Goal: Find contact information: Find contact information

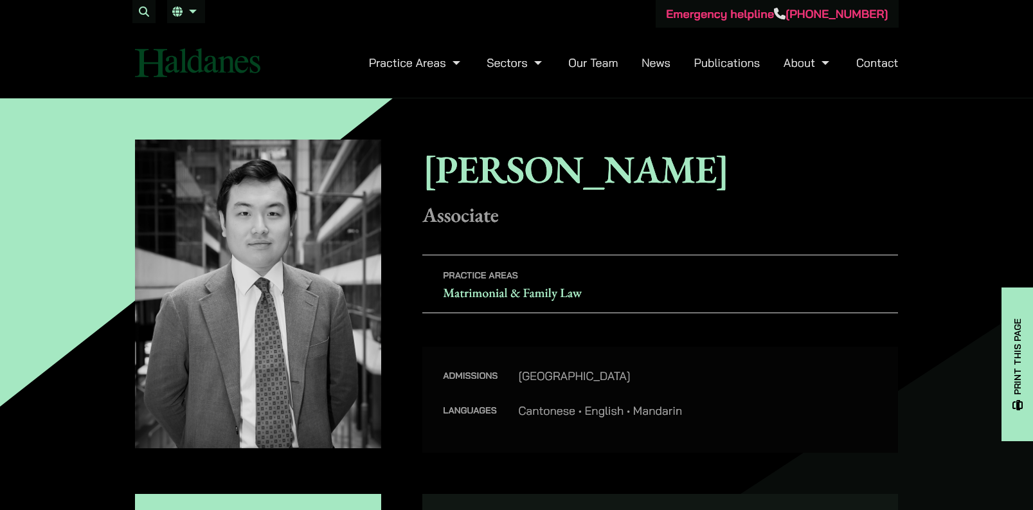
click at [599, 61] on link "Our Team" at bounding box center [592, 62] width 49 height 15
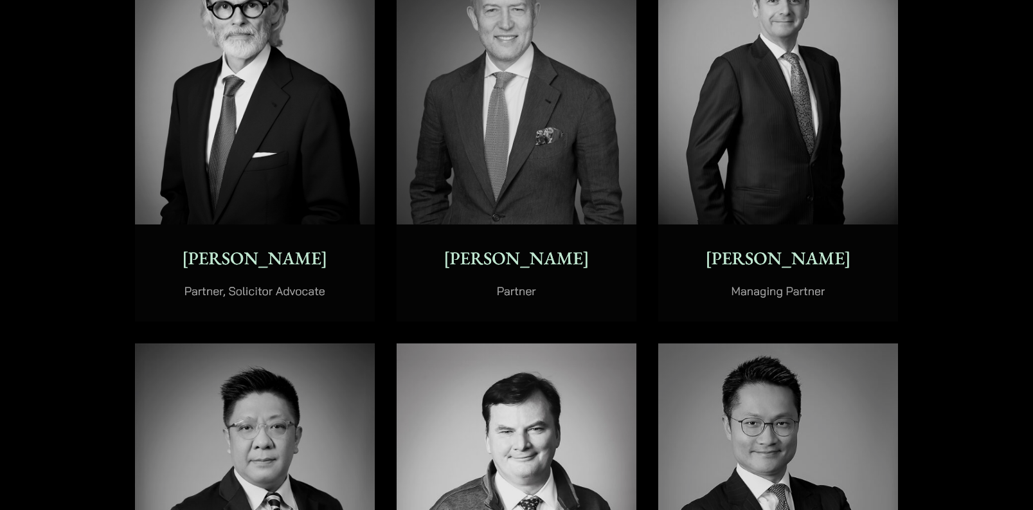
scroll to position [643, 0]
